Goal: Information Seeking & Learning: Learn about a topic

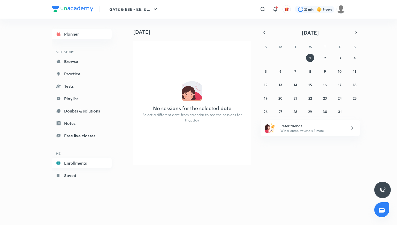
click at [73, 161] on link "Enrollments" at bounding box center [82, 163] width 60 height 10
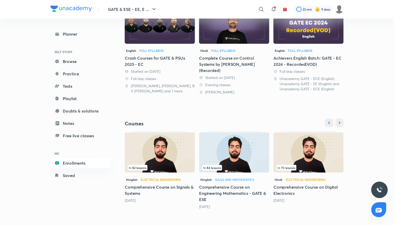
scroll to position [137, 0]
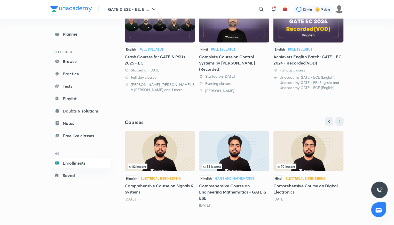
click at [284, 187] on h5 "Comprehensive Course on Digital Electronics" at bounding box center [308, 189] width 70 height 12
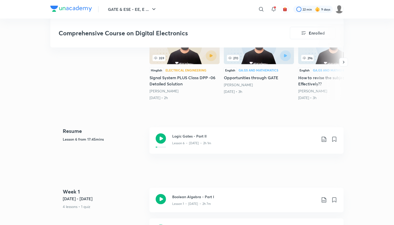
scroll to position [181, 0]
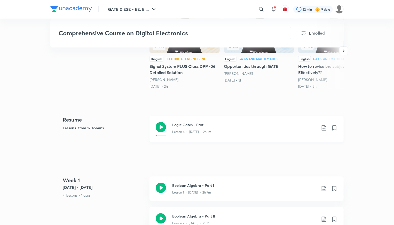
click at [182, 128] on div "Lesson 6 • [DATE] • 2h 1m" at bounding box center [244, 131] width 145 height 7
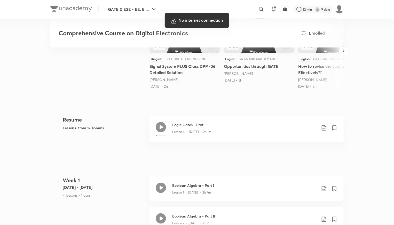
click at [257, 117] on div at bounding box center [197, 112] width 394 height 225
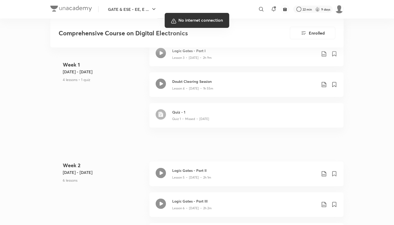
scroll to position [378, 0]
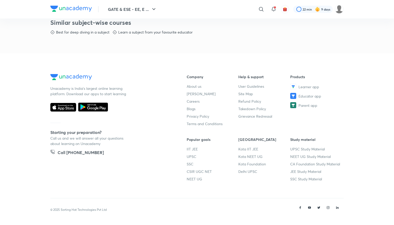
scroll to position [247, 0]
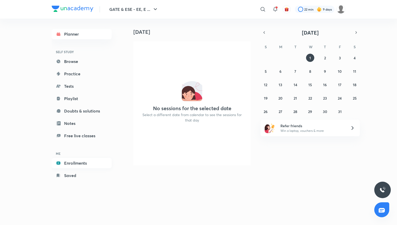
drag, startPoint x: 77, startPoint y: 162, endPoint x: 92, endPoint y: 164, distance: 15.3
click at [77, 162] on link "Enrollments" at bounding box center [82, 163] width 60 height 10
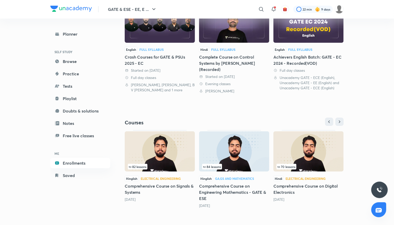
scroll to position [137, 0]
click at [281, 187] on h5 "Comprehensive Course on Digital Electronics" at bounding box center [308, 189] width 70 height 12
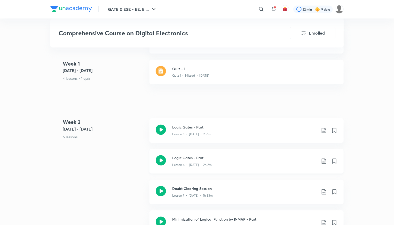
scroll to position [439, 0]
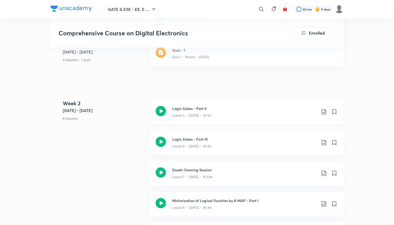
click at [322, 111] on icon at bounding box center [324, 112] width 6 height 6
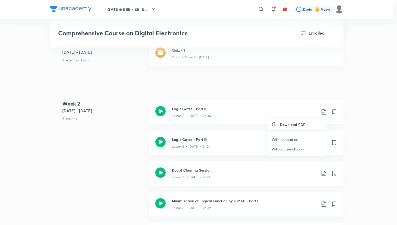
click at [284, 139] on p "With annotation" at bounding box center [284, 139] width 27 height 5
